Goal: Complete application form

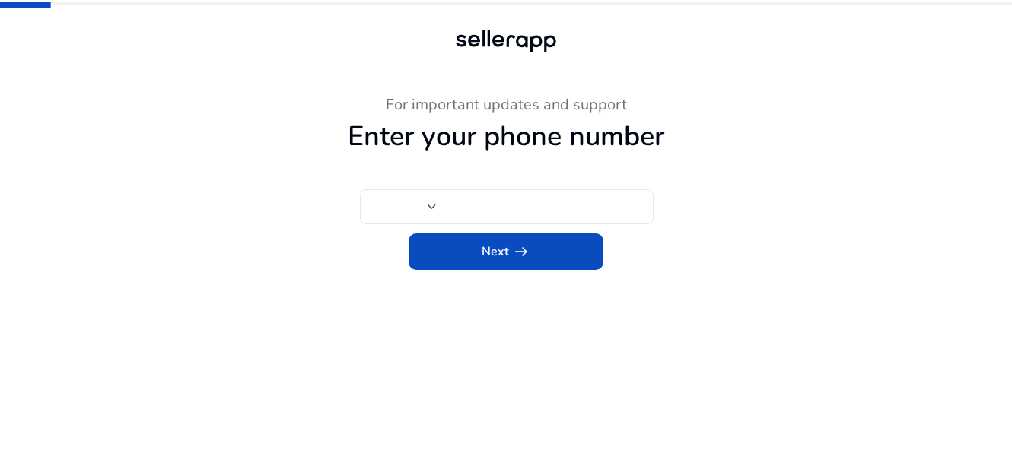
type input "***"
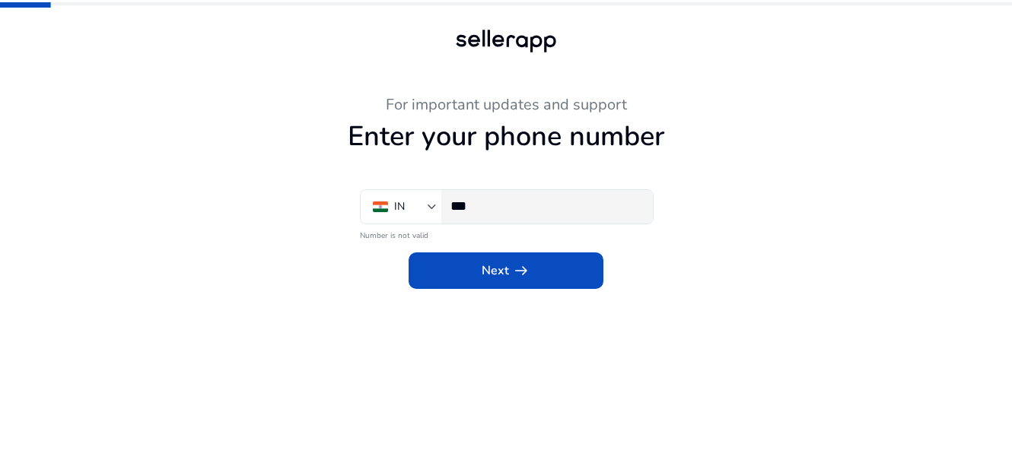
click at [497, 213] on input "***" at bounding box center [545, 206] width 190 height 17
click at [468, 387] on app-phone-number "For important updates and support Enter your phone number IN *** Number is not …" at bounding box center [505, 281] width 837 height 371
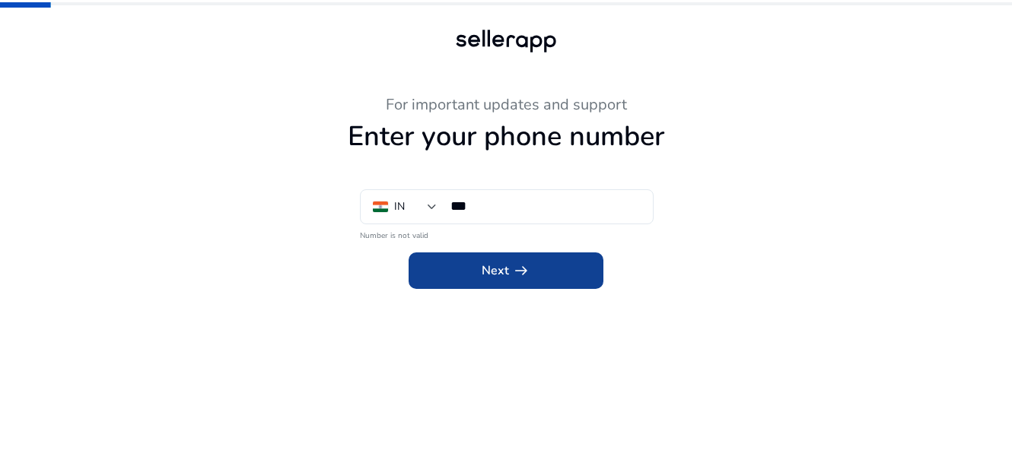
click at [524, 286] on span at bounding box center [506, 271] width 195 height 37
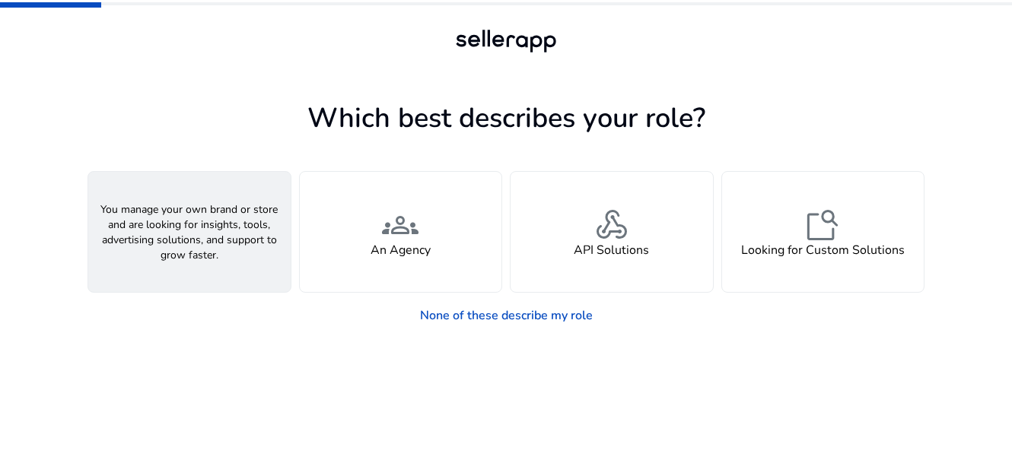
click at [204, 243] on h4 "A Seller" at bounding box center [190, 250] width 46 height 14
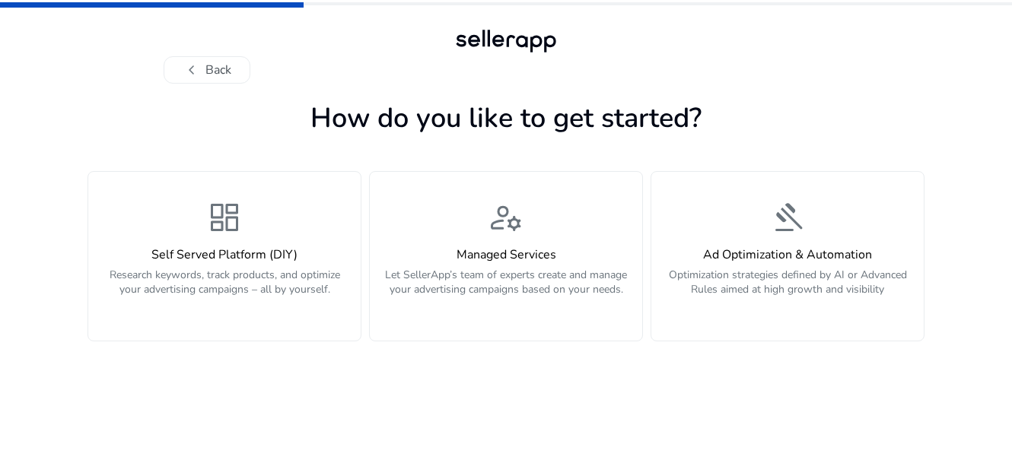
click at [204, 243] on div "dashboard Self Served Platform (DIY) Research keywords, track products, and opt…" at bounding box center [224, 256] width 254 height 114
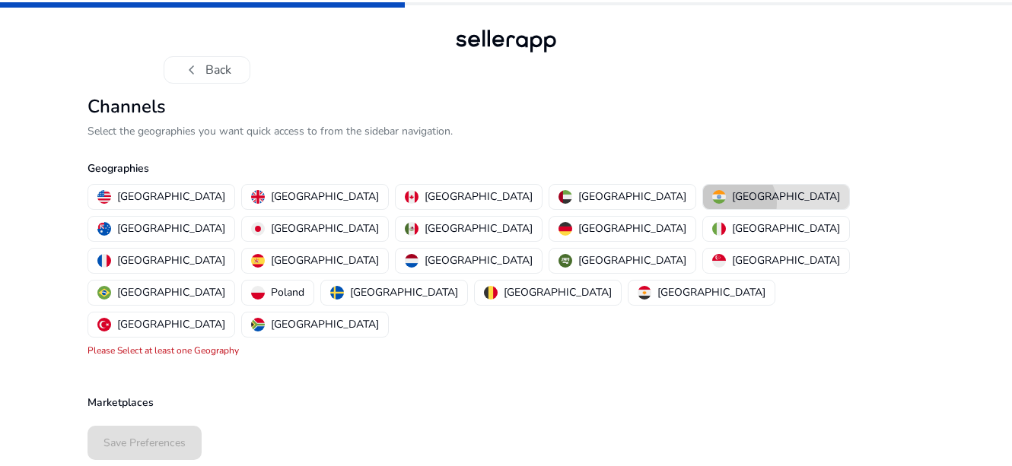
click at [732, 203] on p "[GEOGRAPHIC_DATA]" at bounding box center [786, 197] width 108 height 16
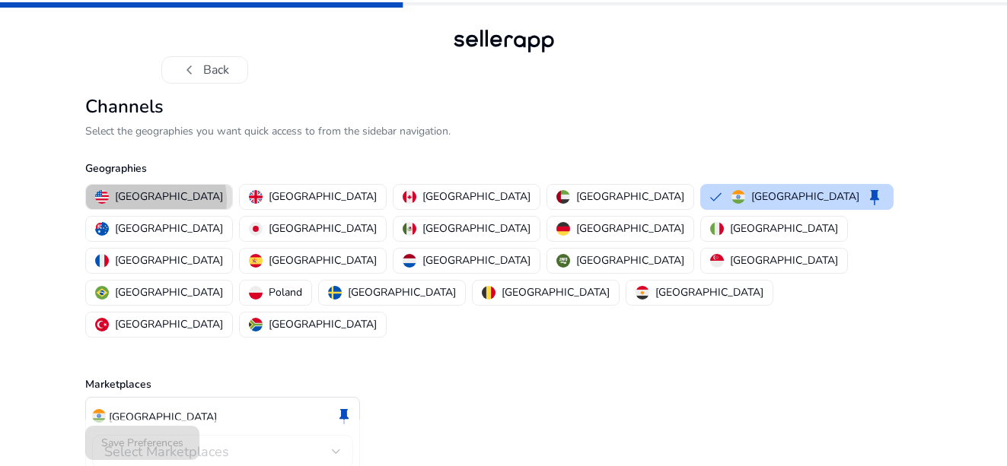
click at [155, 200] on p "[GEOGRAPHIC_DATA]" at bounding box center [169, 197] width 108 height 16
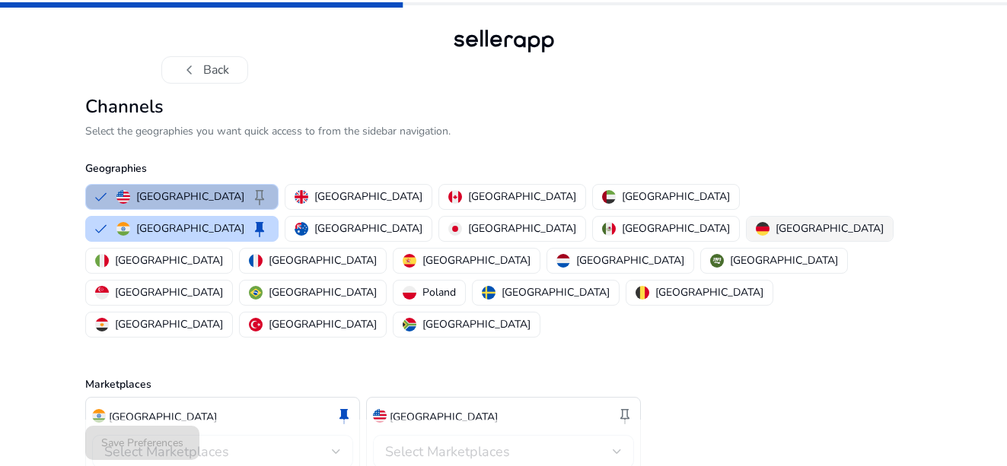
click at [775, 234] on p "[GEOGRAPHIC_DATA]" at bounding box center [829, 229] width 108 height 16
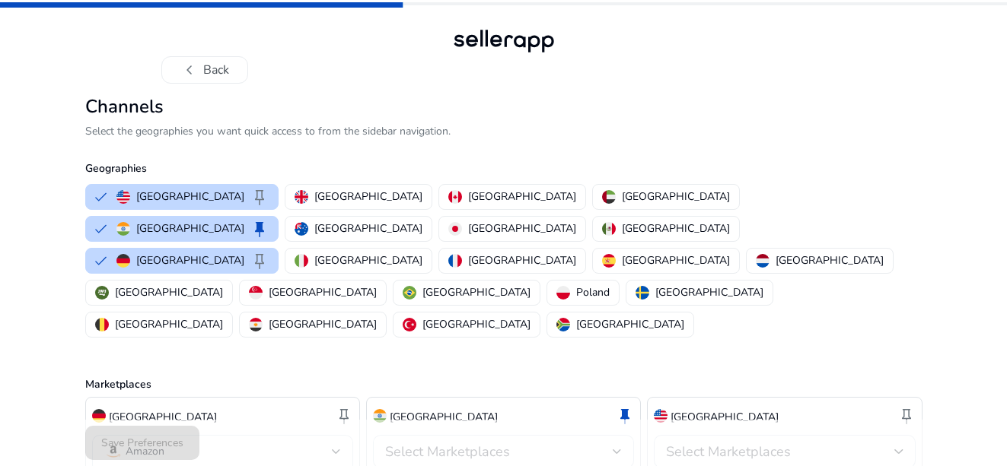
click at [39, 291] on div "chevron_left Back Channels Select the geographies you want quick access to from…" at bounding box center [503, 277] width 1007 height 555
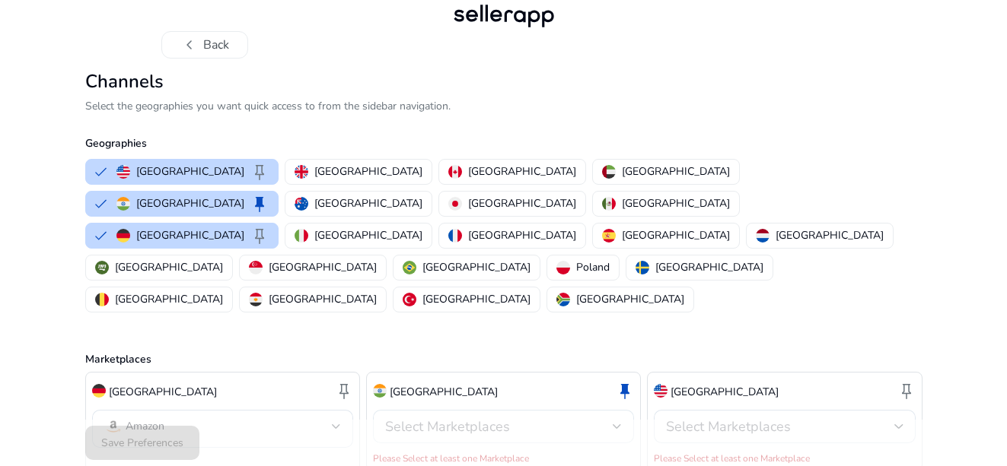
click at [549, 418] on div "Select Marketplaces" at bounding box center [498, 426] width 227 height 17
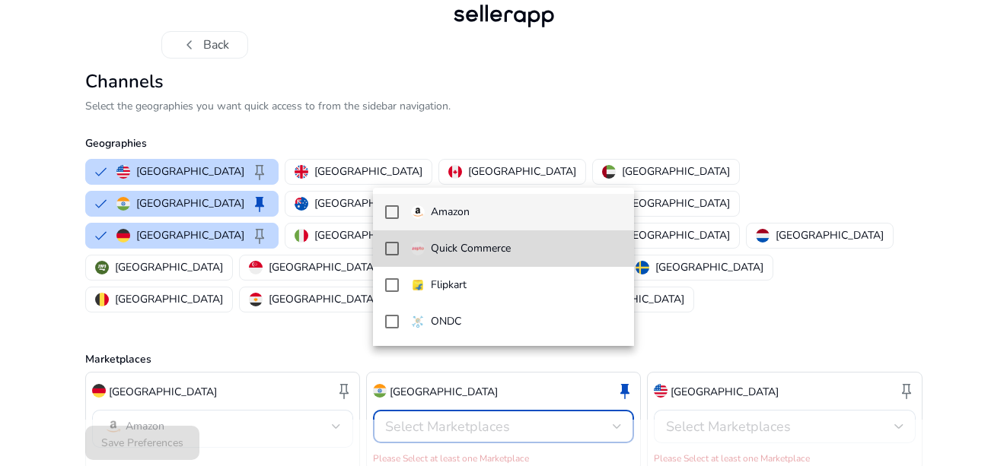
click at [390, 249] on mat-pseudo-checkbox at bounding box center [392, 249] width 14 height 14
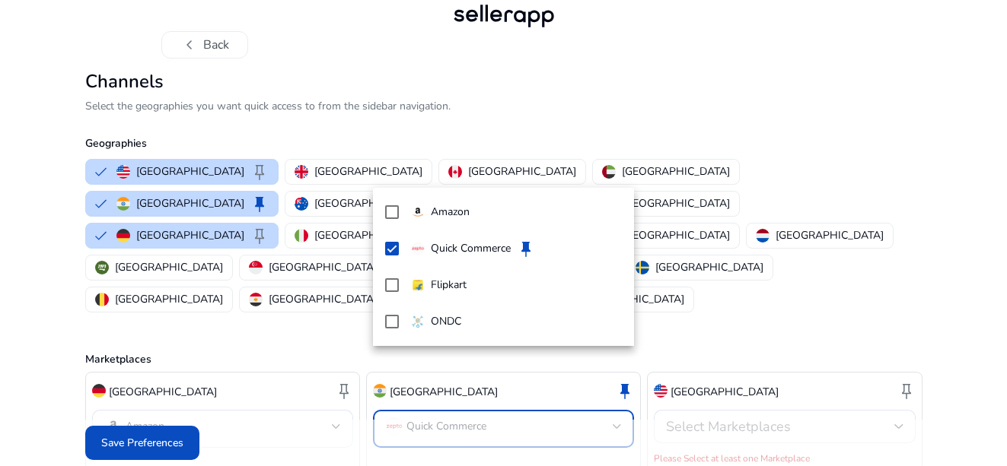
click at [786, 362] on div at bounding box center [503, 233] width 1007 height 466
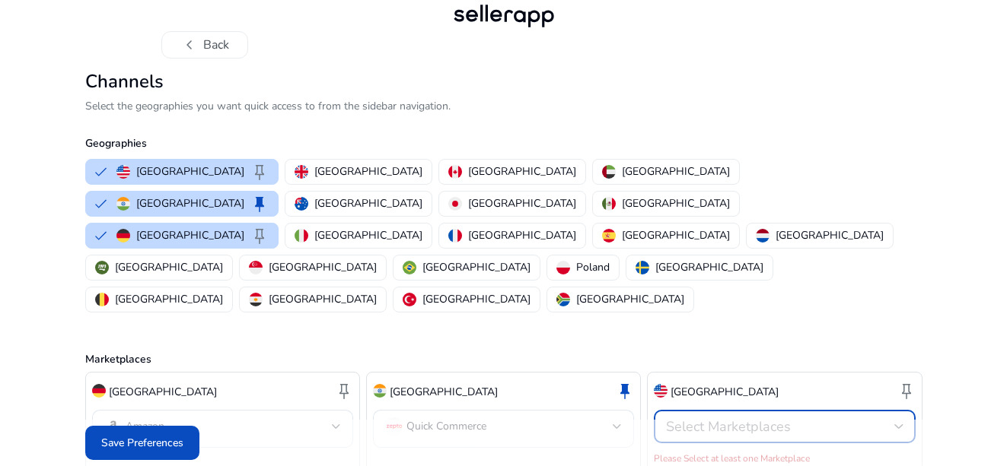
click at [786, 418] on span "Select Marketplaces" at bounding box center [728, 427] width 125 height 18
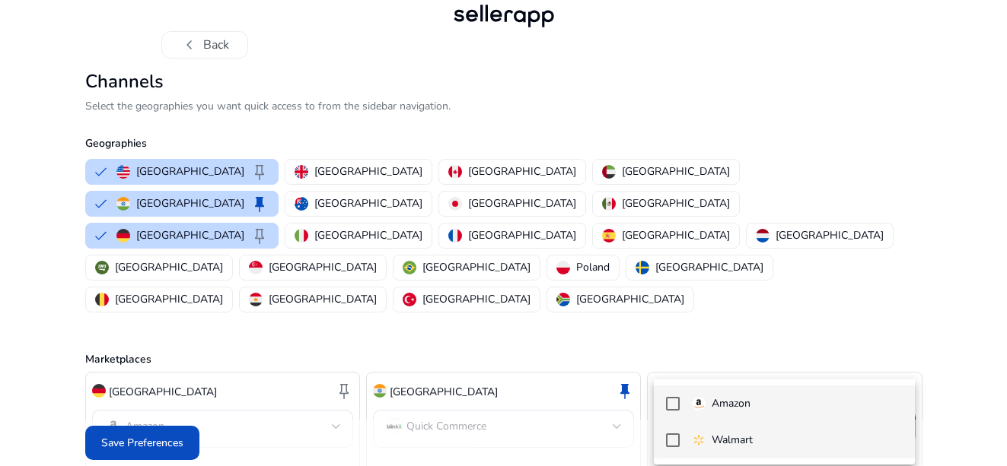
drag, startPoint x: 670, startPoint y: 404, endPoint x: 670, endPoint y: 445, distance: 41.1
click at [670, 445] on div "Amazon Walmart" at bounding box center [784, 422] width 261 height 85
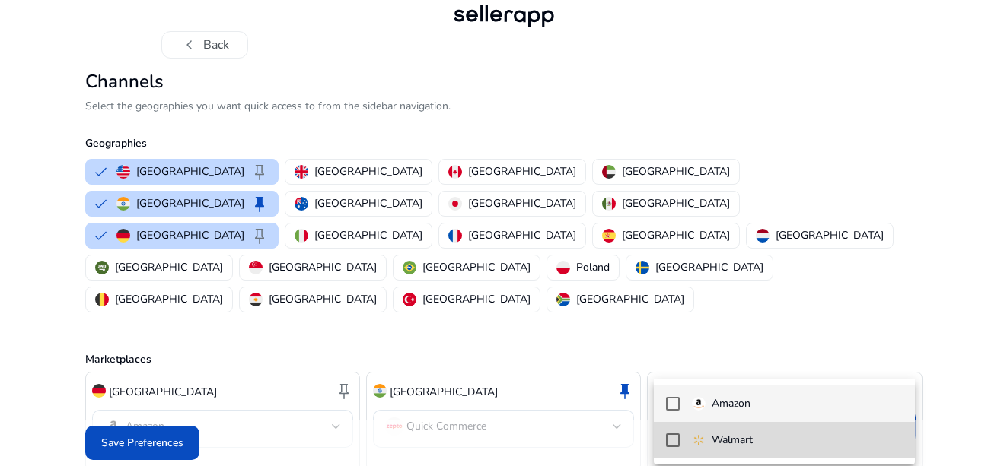
click at [670, 445] on mat-pseudo-checkbox at bounding box center [673, 441] width 14 height 14
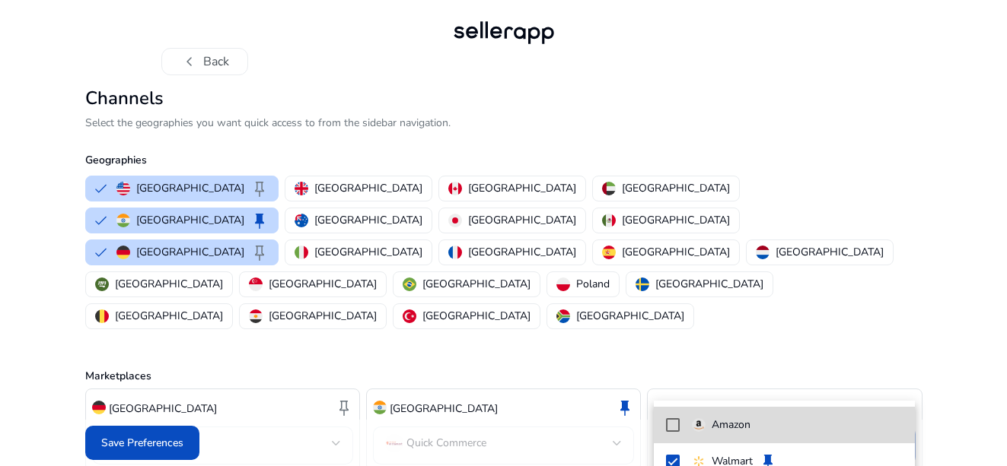
click at [670, 432] on mat-pseudo-checkbox at bounding box center [673, 425] width 14 height 14
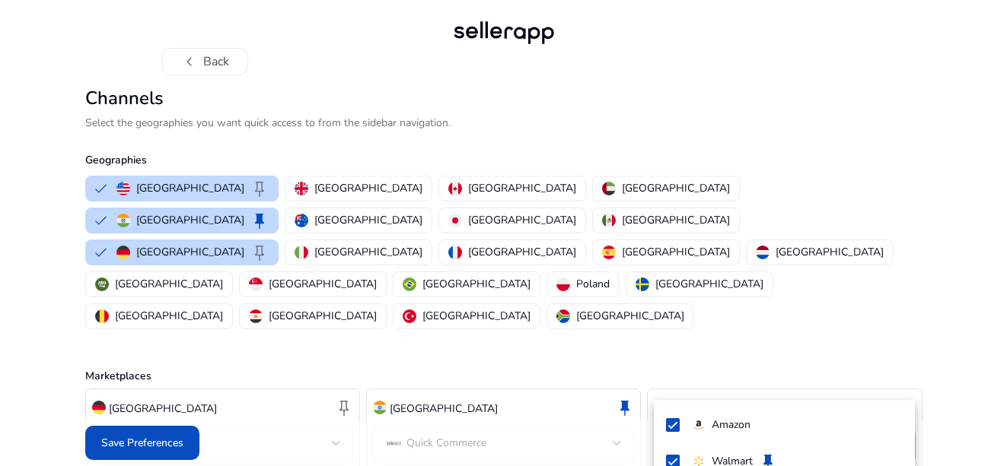
click at [556, 434] on div at bounding box center [503, 233] width 1007 height 466
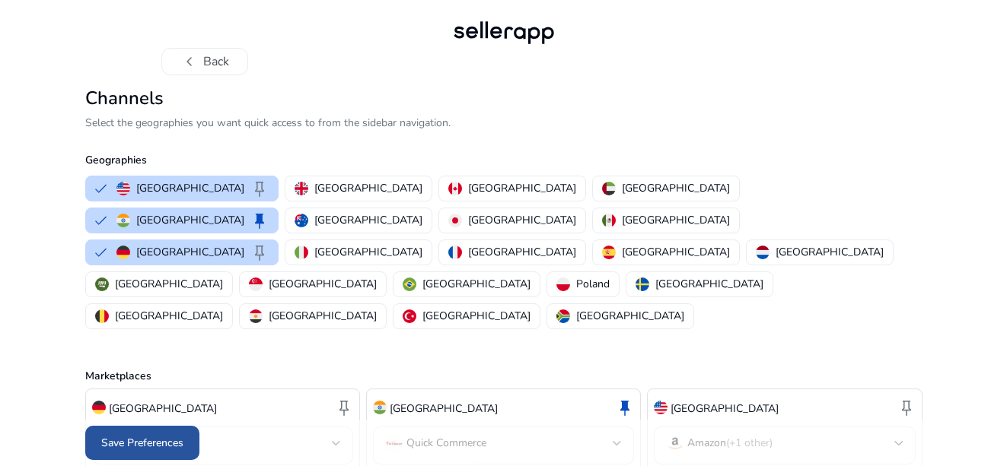
click at [94, 447] on span at bounding box center [142, 443] width 114 height 37
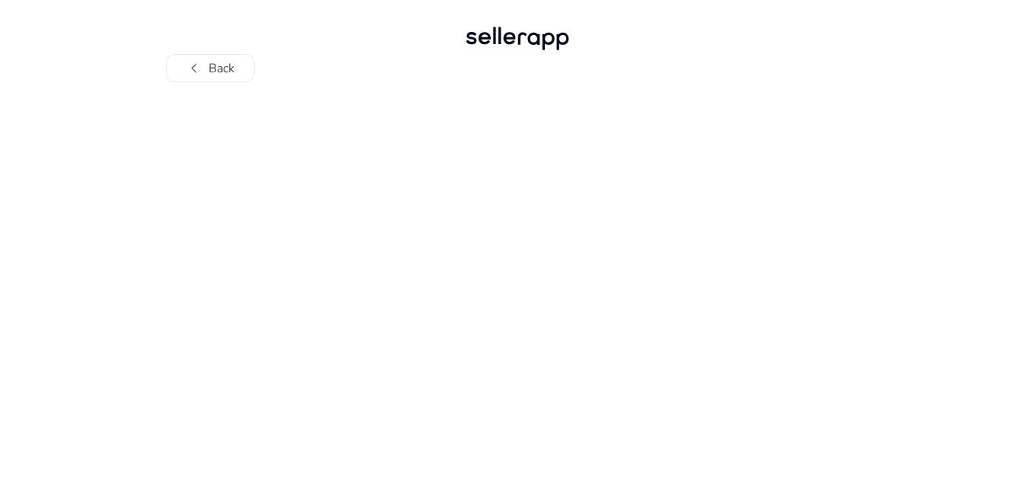
scroll to position [0, 0]
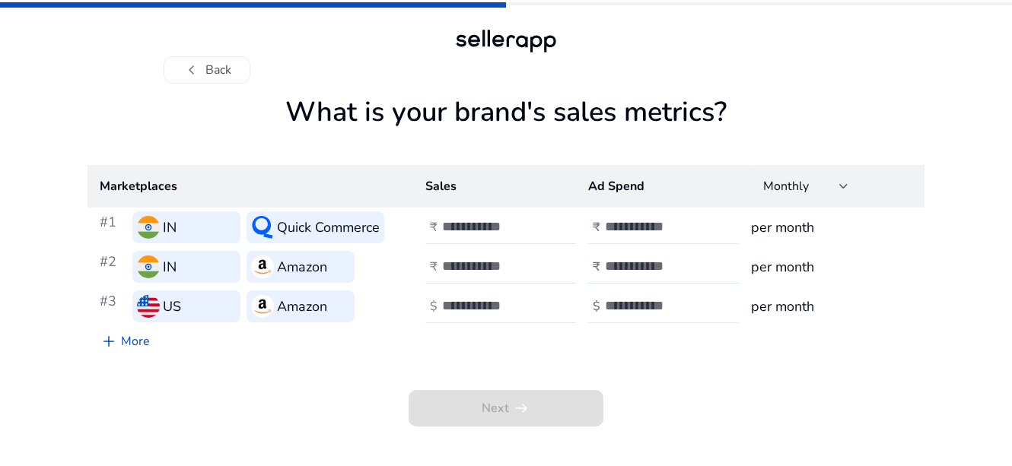
click at [35, 319] on div "chevron_left Back What is your brand's sales metrics? Marketplaces Sales Ad Spe…" at bounding box center [506, 233] width 1012 height 466
click at [133, 338] on link "add More" at bounding box center [124, 341] width 75 height 30
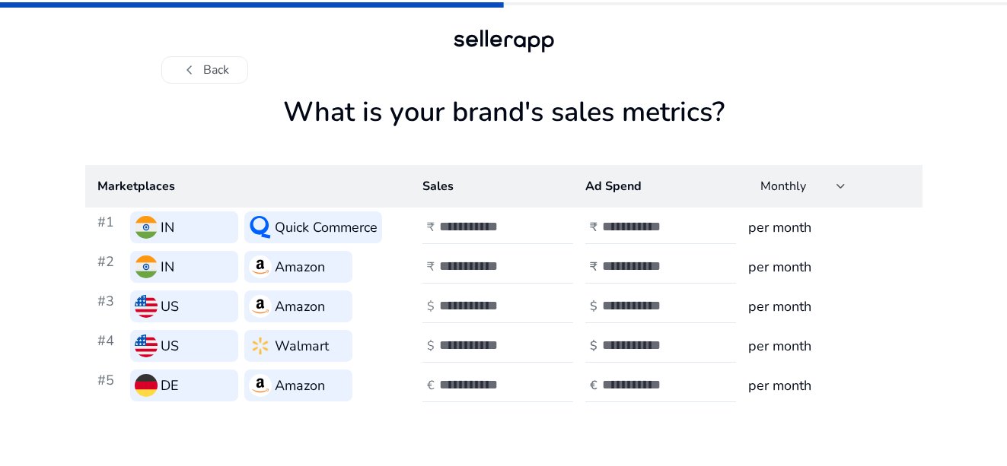
click at [170, 313] on h3 "US" at bounding box center [170, 306] width 18 height 21
click at [103, 302] on h3 "#3" at bounding box center [110, 307] width 27 height 32
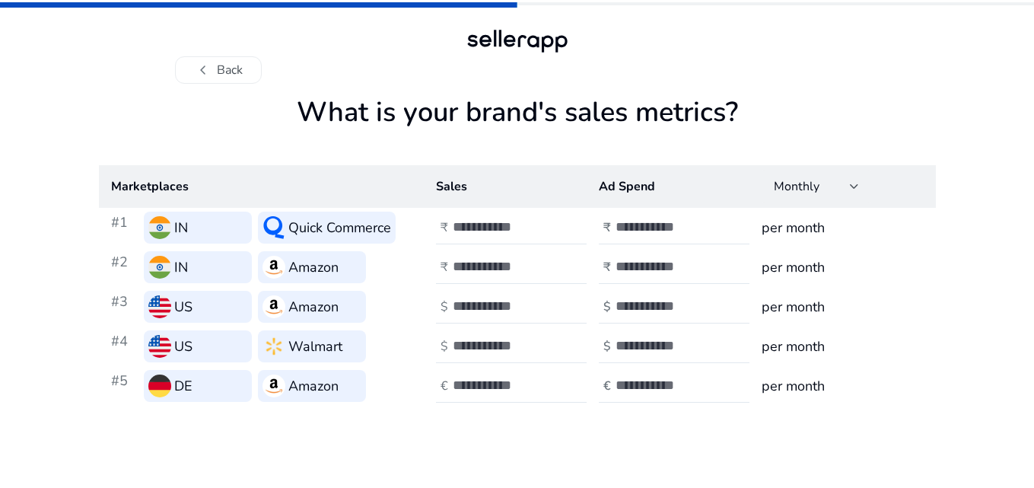
click at [321, 352] on h3 "Walmart" at bounding box center [315, 346] width 54 height 21
